Goal: Task Accomplishment & Management: Use online tool/utility

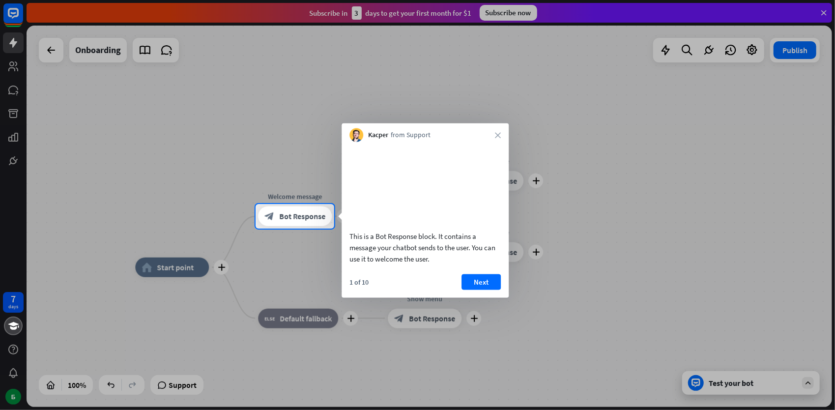
click at [494, 127] on div "Kacper from Support close" at bounding box center [424, 132] width 167 height 19
click at [498, 138] on div "Kacper from Support close" at bounding box center [424, 132] width 167 height 19
click at [494, 132] on div "Kacper from Support close" at bounding box center [424, 132] width 167 height 19
click at [498, 133] on icon "close" at bounding box center [498, 135] width 6 height 6
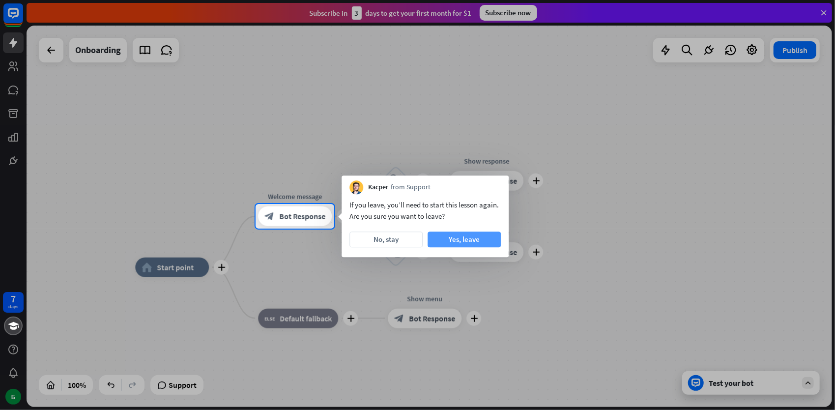
click at [448, 242] on button "Yes, leave" at bounding box center [463, 239] width 73 height 16
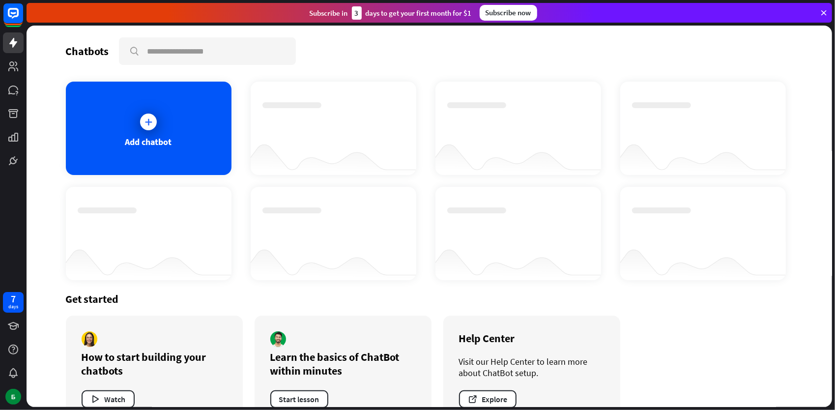
drag, startPoint x: 633, startPoint y: 85, endPoint x: 622, endPoint y: 91, distance: 12.6
drag, startPoint x: 622, startPoint y: 91, endPoint x: 583, endPoint y: 63, distance: 48.5
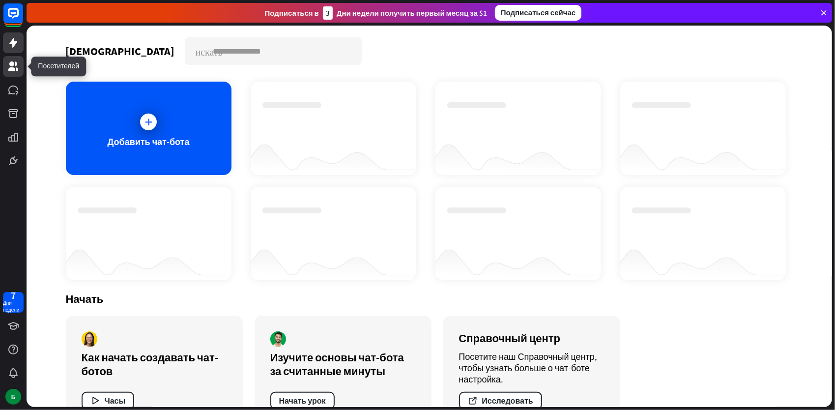
click at [17, 72] on icon at bounding box center [13, 66] width 12 height 12
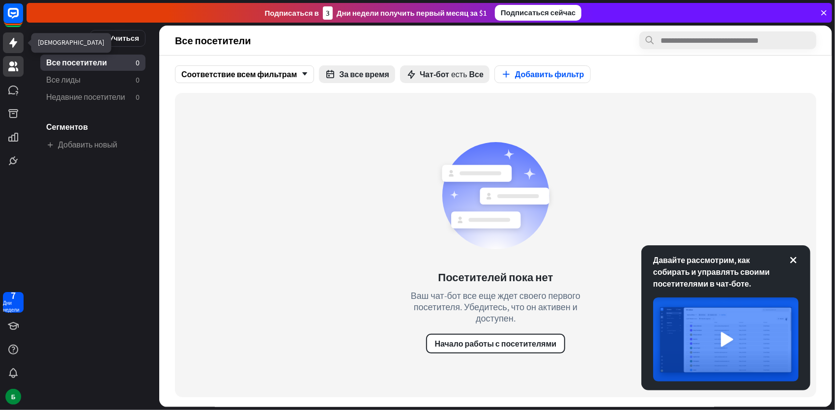
click at [9, 43] on icon at bounding box center [13, 43] width 12 height 12
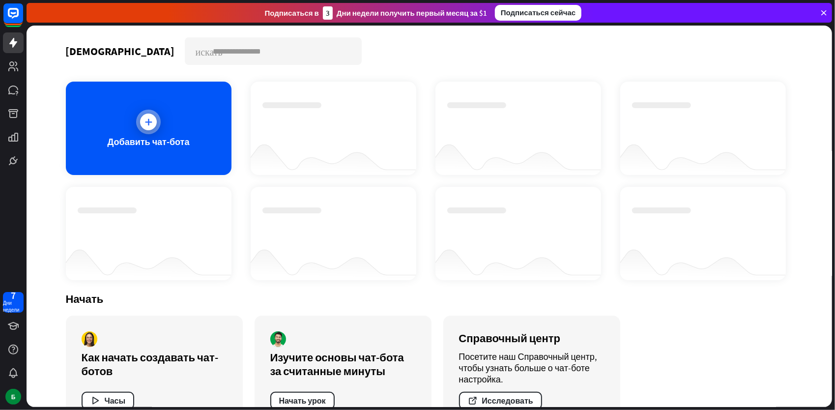
click at [156, 107] on div "Добавить чат-бота" at bounding box center [149, 128] width 166 height 93
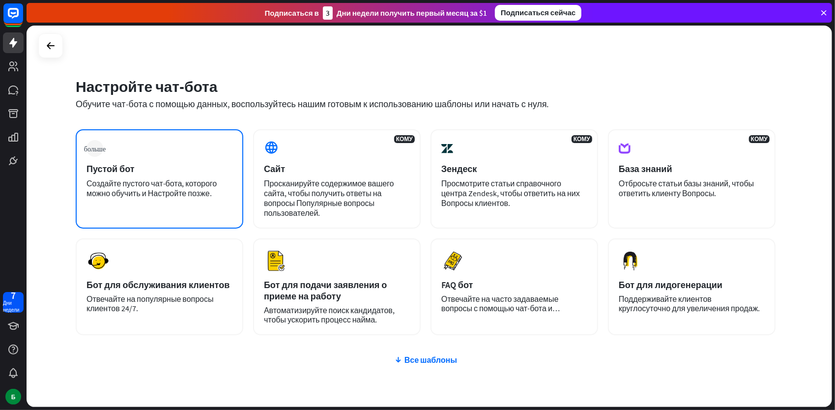
click at [166, 174] on div "больше Пустой бот Создайте пустого чат-бота, которого можно обучить и Настройте…" at bounding box center [160, 178] width 168 height 99
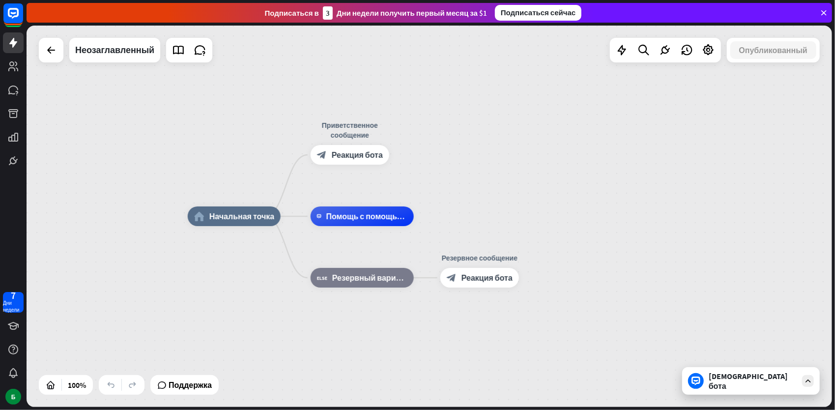
drag, startPoint x: 578, startPoint y: 195, endPoint x: 548, endPoint y: 196, distance: 29.5
click at [576, 196] on div "home_2 Начальная точка Приветственное сообщение block_bot_response Реакция бота…" at bounding box center [429, 216] width 805 height 381
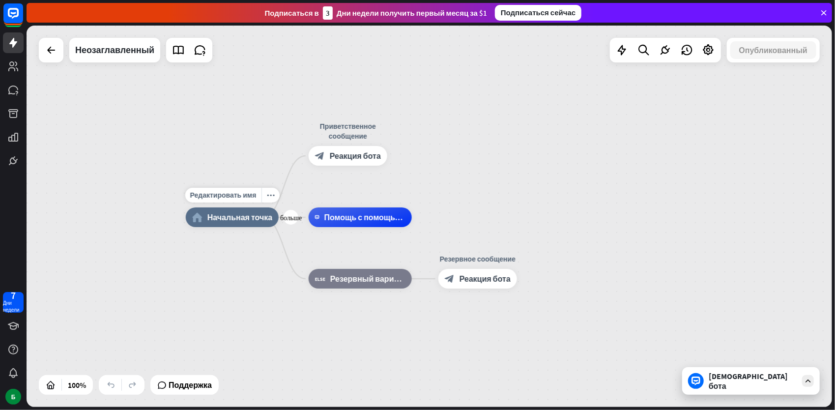
click at [210, 225] on div "home_2 Начальная точка" at bounding box center [232, 217] width 93 height 20
click at [277, 199] on div "more_horiz" at bounding box center [270, 195] width 18 height 15
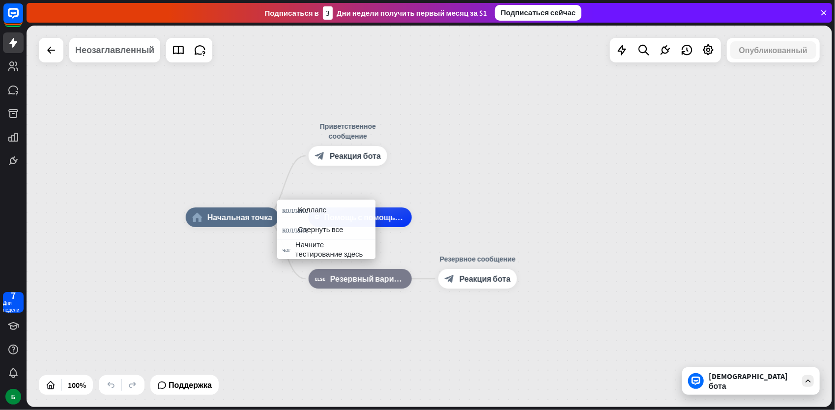
click at [141, 51] on div "Неозаглавленный" at bounding box center [114, 50] width 79 height 25
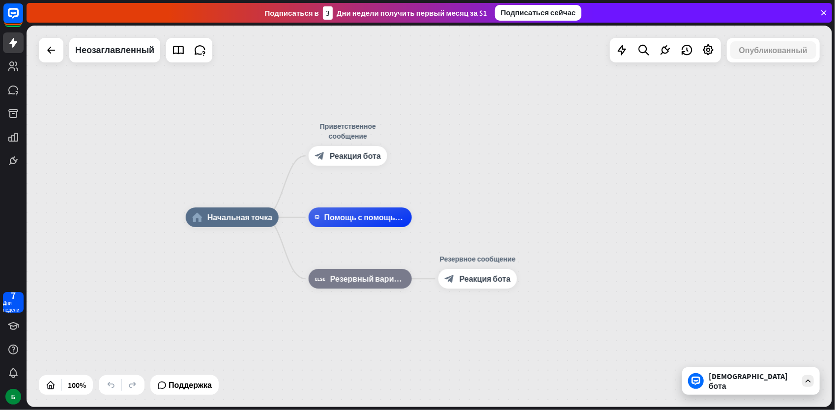
click at [207, 61] on div "Редактирование названия истории закрывать ******** [PERSON_NAME]" at bounding box center [417, 205] width 835 height 410
drag, startPoint x: 91, startPoint y: 36, endPoint x: 95, endPoint y: 40, distance: 5.2
click at [91, 37] on div "home_2 Начальная точка Приветственное сообщение block_bot_response Реакция бота…" at bounding box center [429, 216] width 805 height 381
click at [105, 51] on div "Неозаглавленный" at bounding box center [114, 50] width 79 height 25
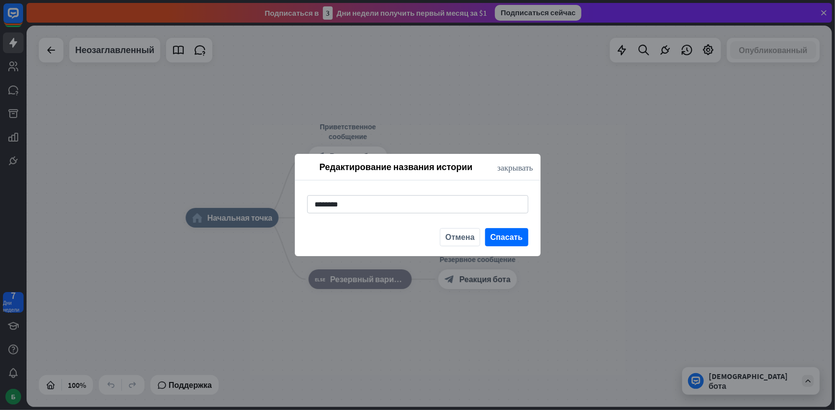
drag, startPoint x: 183, startPoint y: 130, endPoint x: 196, endPoint y: 130, distance: 12.3
click at [183, 130] on div "Редактирование названия истории закрывать ******** [PERSON_NAME]" at bounding box center [417, 205] width 835 height 410
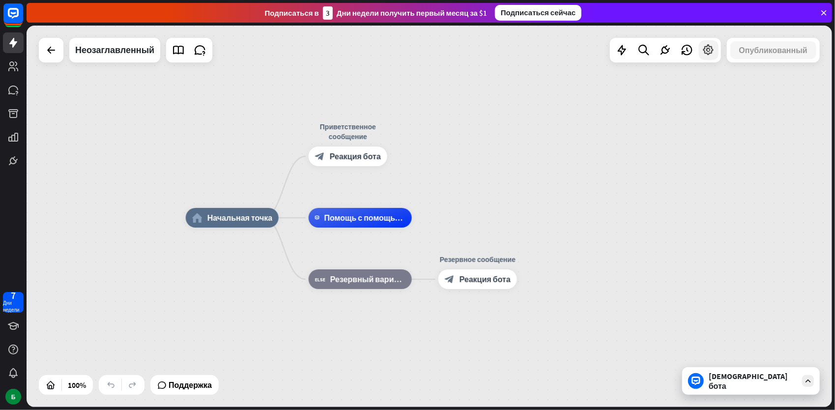
click at [710, 46] on icon at bounding box center [708, 50] width 13 height 13
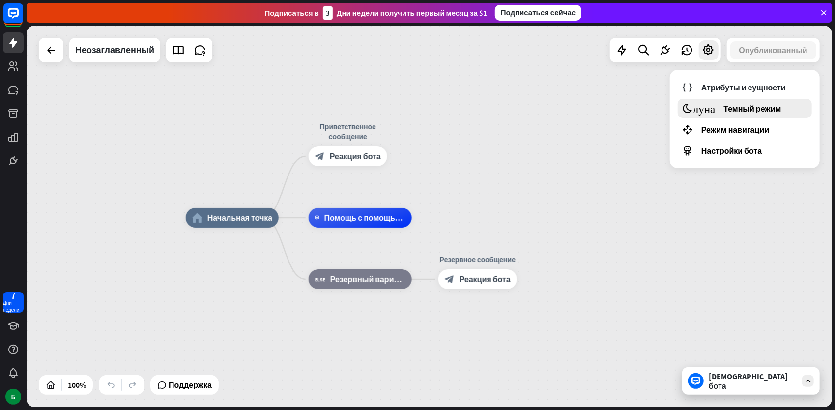
click at [786, 104] on div "луна Темный режим" at bounding box center [744, 108] width 134 height 19
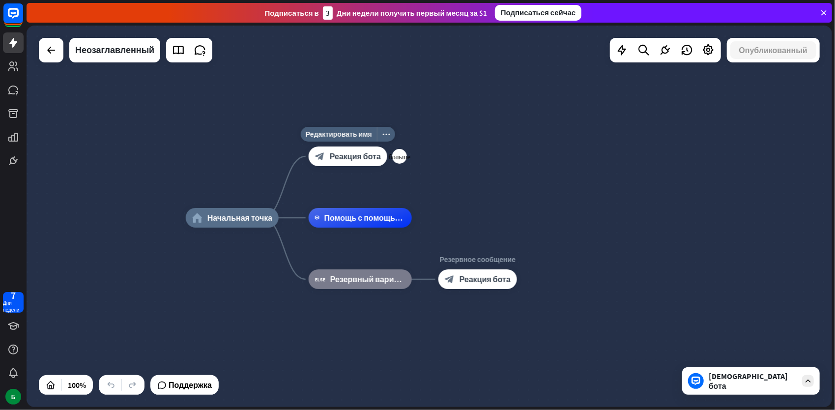
click at [348, 157] on span "Реакция бота" at bounding box center [355, 156] width 51 height 10
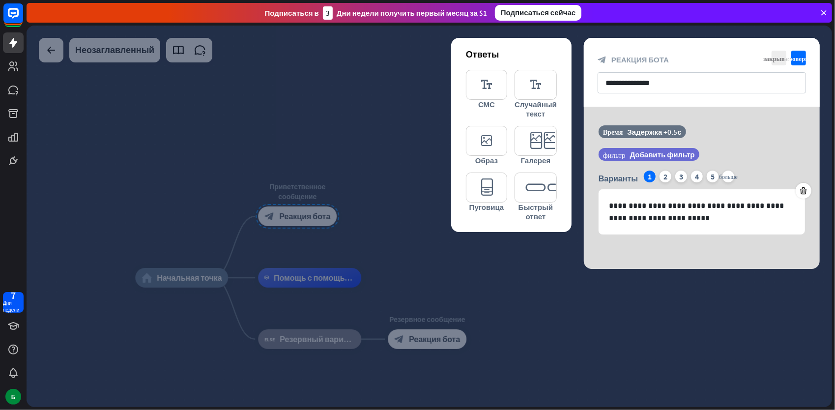
drag, startPoint x: 371, startPoint y: 140, endPoint x: 287, endPoint y: 145, distance: 83.7
drag, startPoint x: 287, startPoint y: 145, endPoint x: 387, endPoint y: 84, distance: 116.9
click at [387, 84] on div at bounding box center [429, 216] width 805 height 381
